Goal: Task Accomplishment & Management: Complete application form

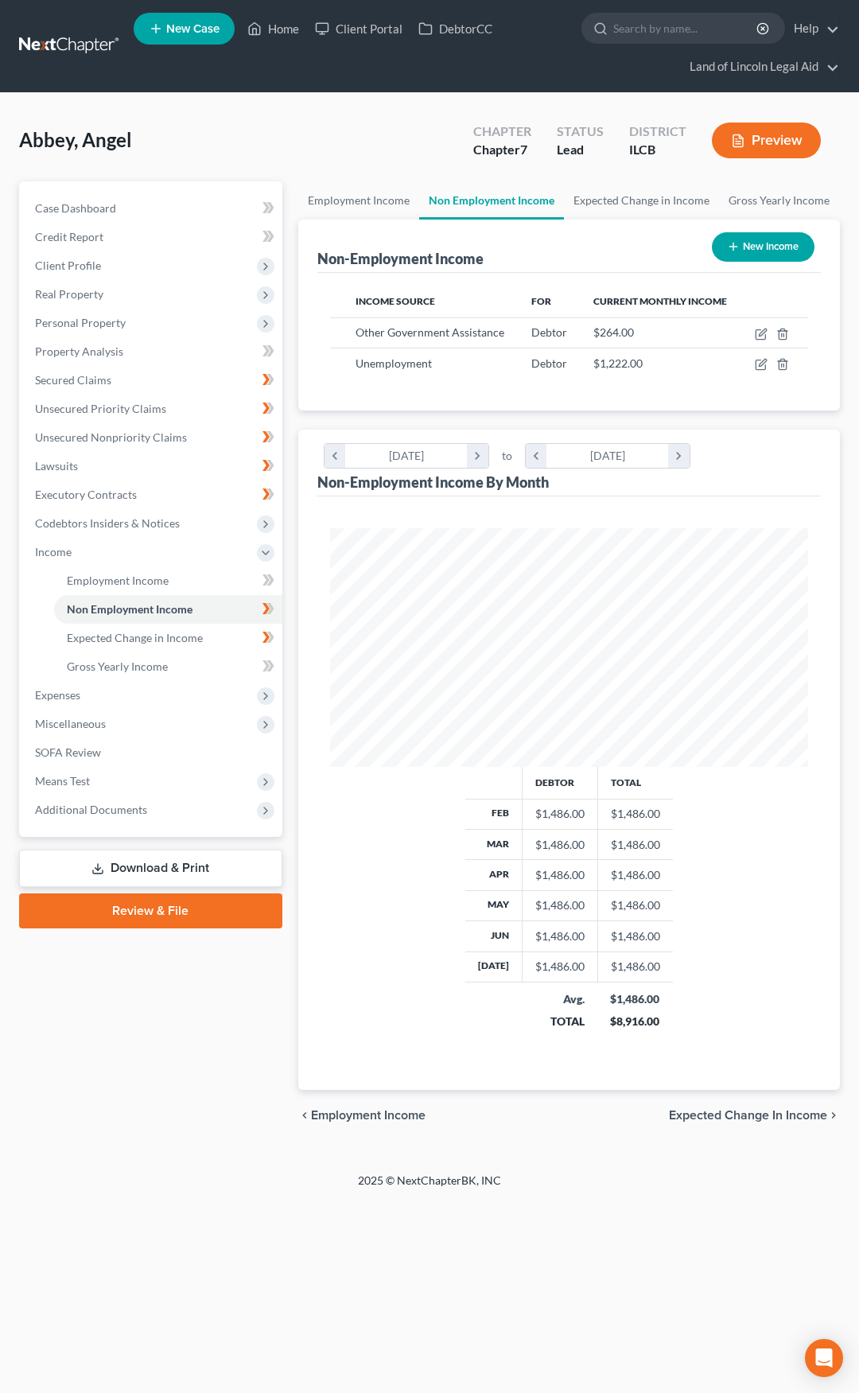
scroll to position [239, 511]
click at [72, 49] on link at bounding box center [70, 46] width 102 height 29
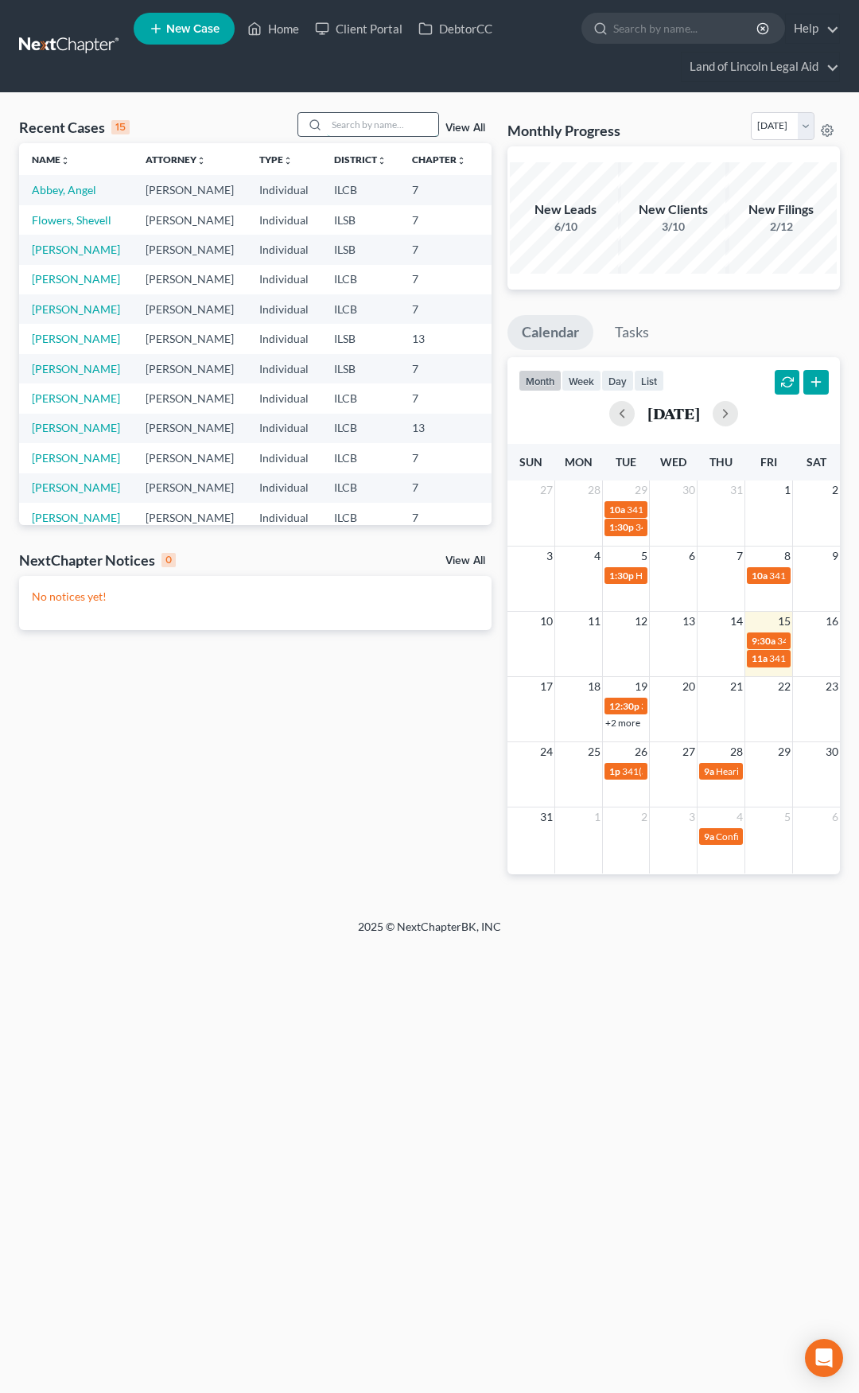
click at [336, 118] on input "search" at bounding box center [382, 124] width 111 height 23
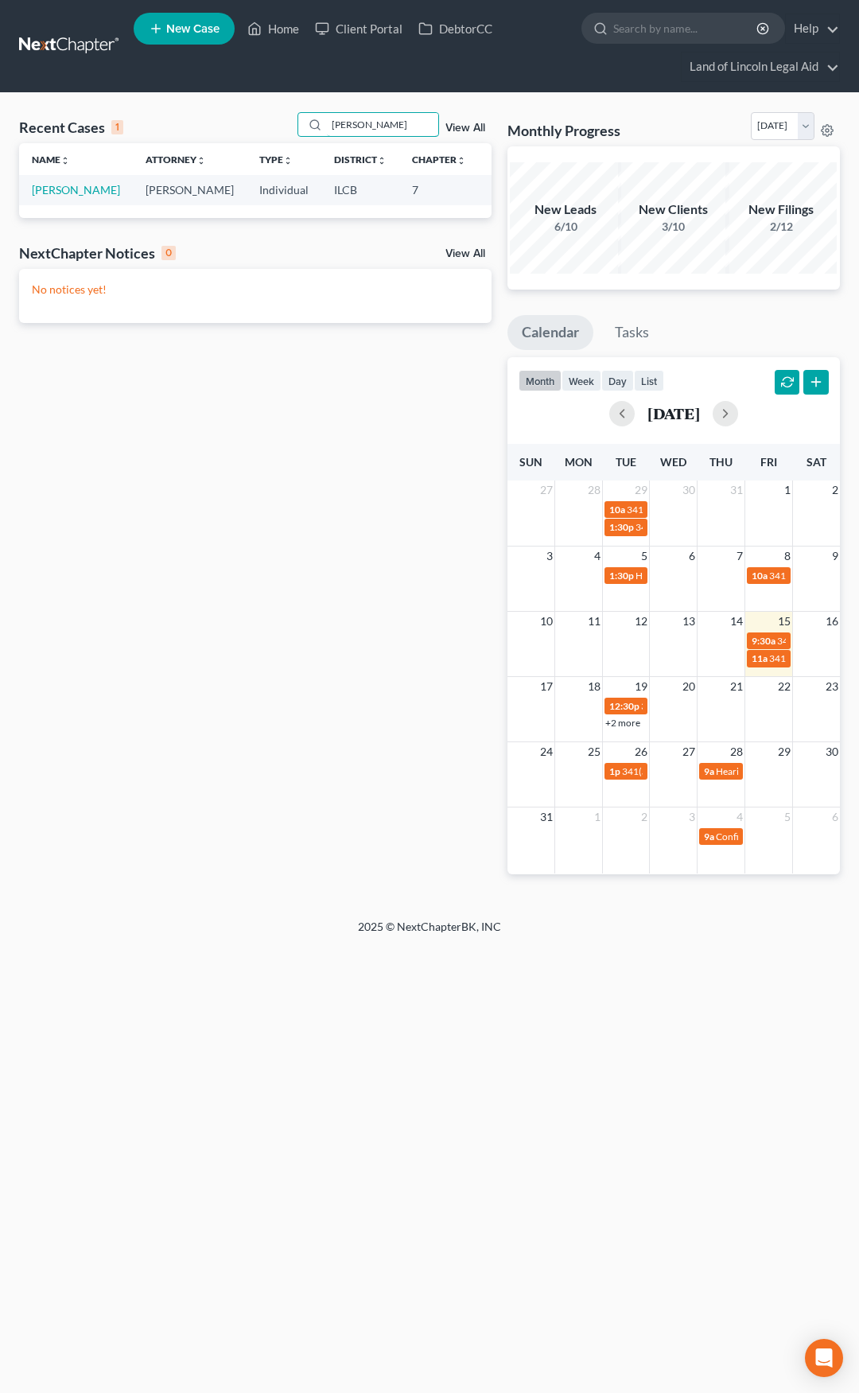
type input "michelle"
click at [175, 38] on link "New Case" at bounding box center [184, 29] width 101 height 32
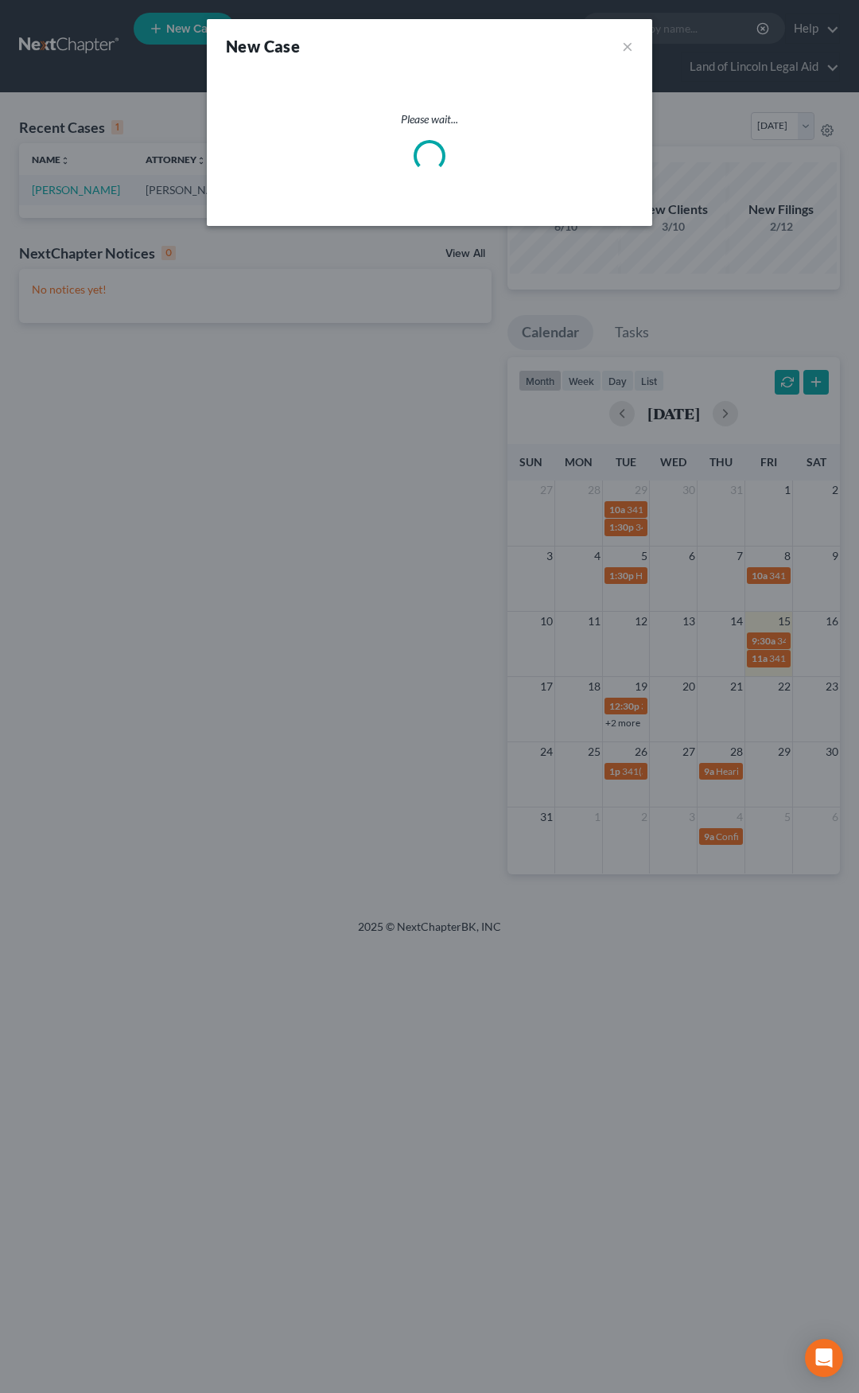
select select "26"
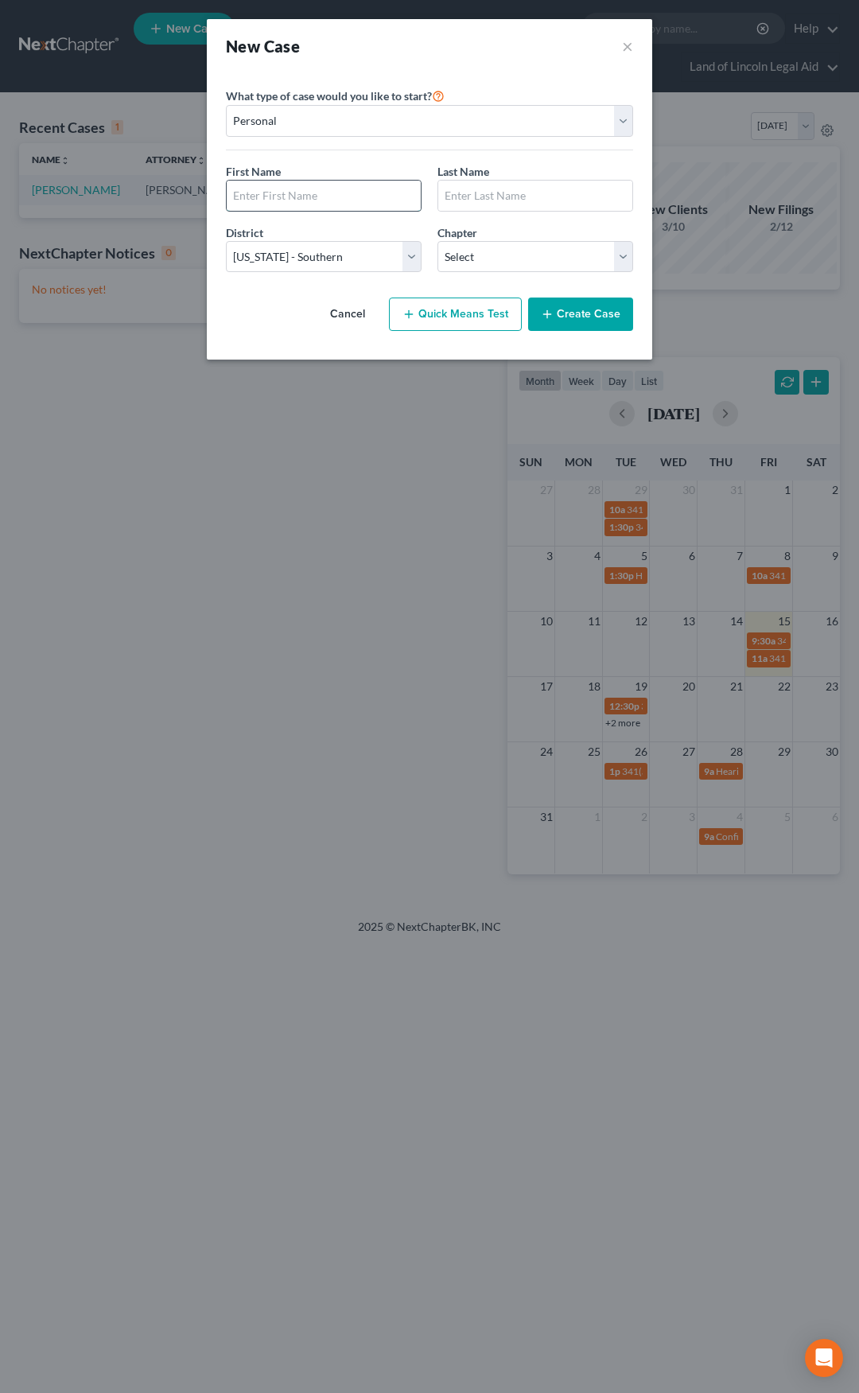
click at [297, 190] on input "text" at bounding box center [324, 196] width 194 height 30
type input "Michelle"
type input "Jordan"
click at [482, 258] on select "Select 7 11 12 13" at bounding box center [535, 257] width 196 height 32
select select "0"
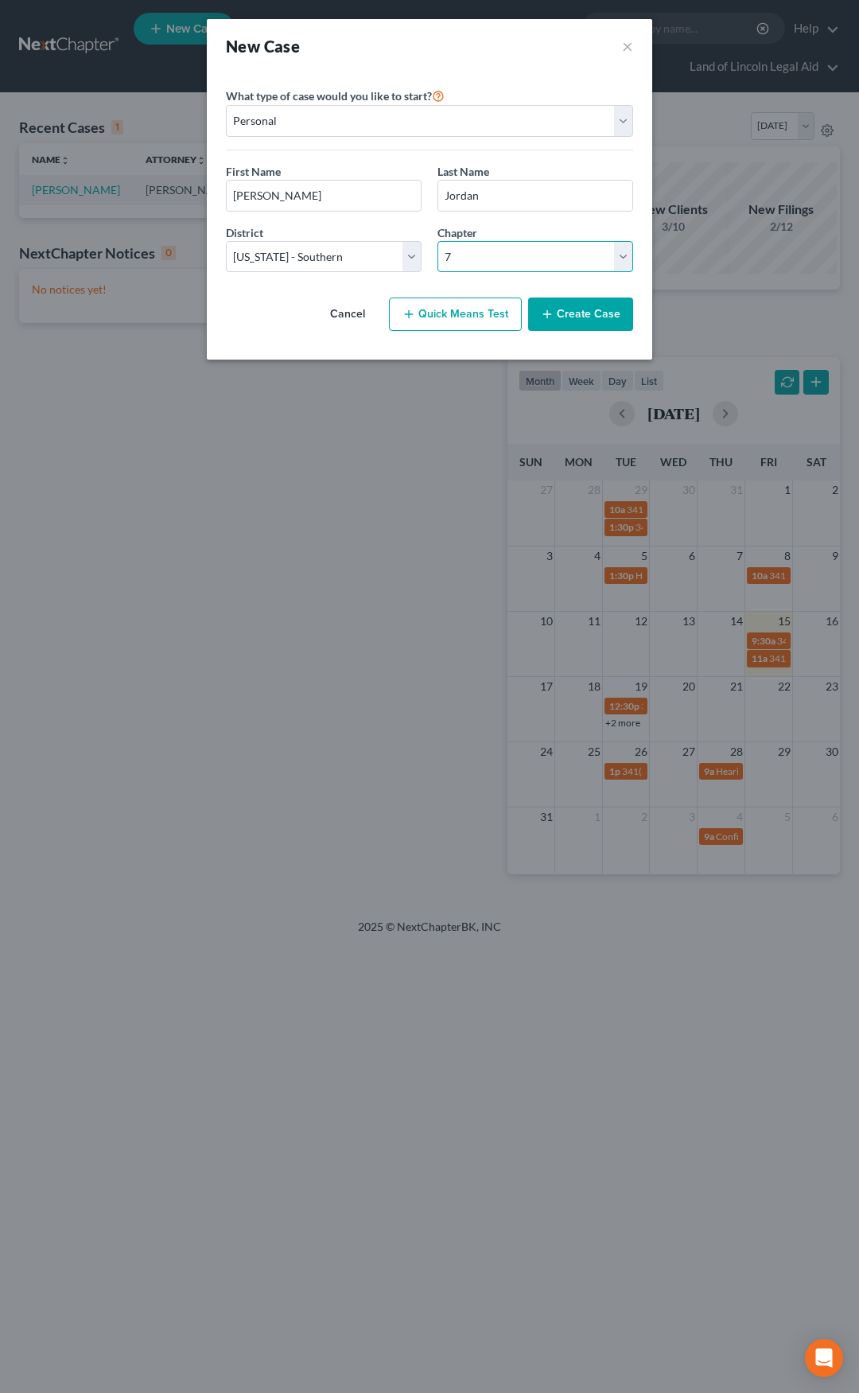
click at [437, 241] on select "Select 7 11 12 13" at bounding box center [535, 257] width 196 height 32
click at [567, 313] on button "Create Case" at bounding box center [580, 313] width 105 height 33
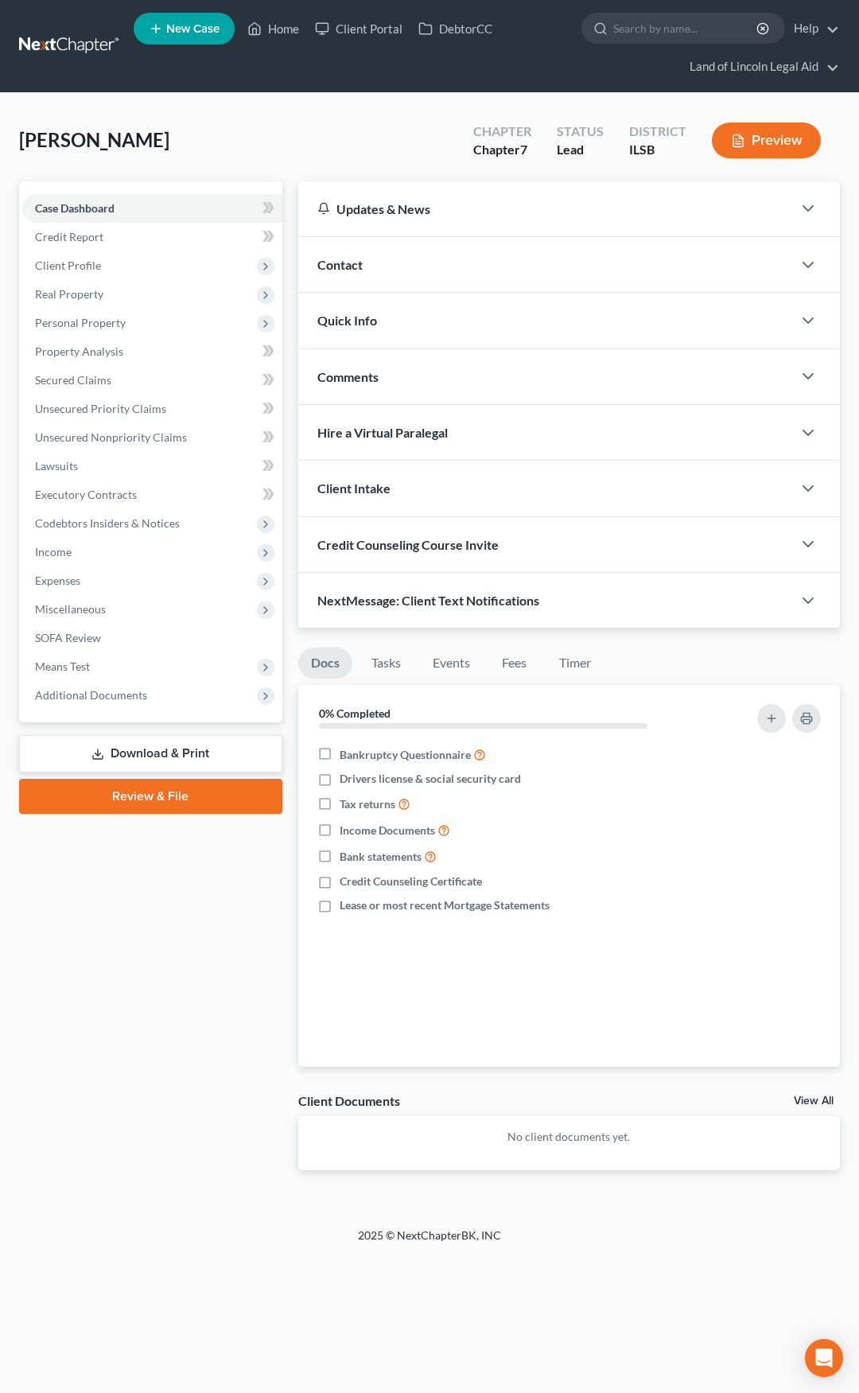
click at [20, 771] on div "Case Dashboard Payments Invoices Payments Payments Credit Report Client Profile" at bounding box center [150, 688] width 279 height 1014
